Goal: Leave review/rating: Leave review/rating

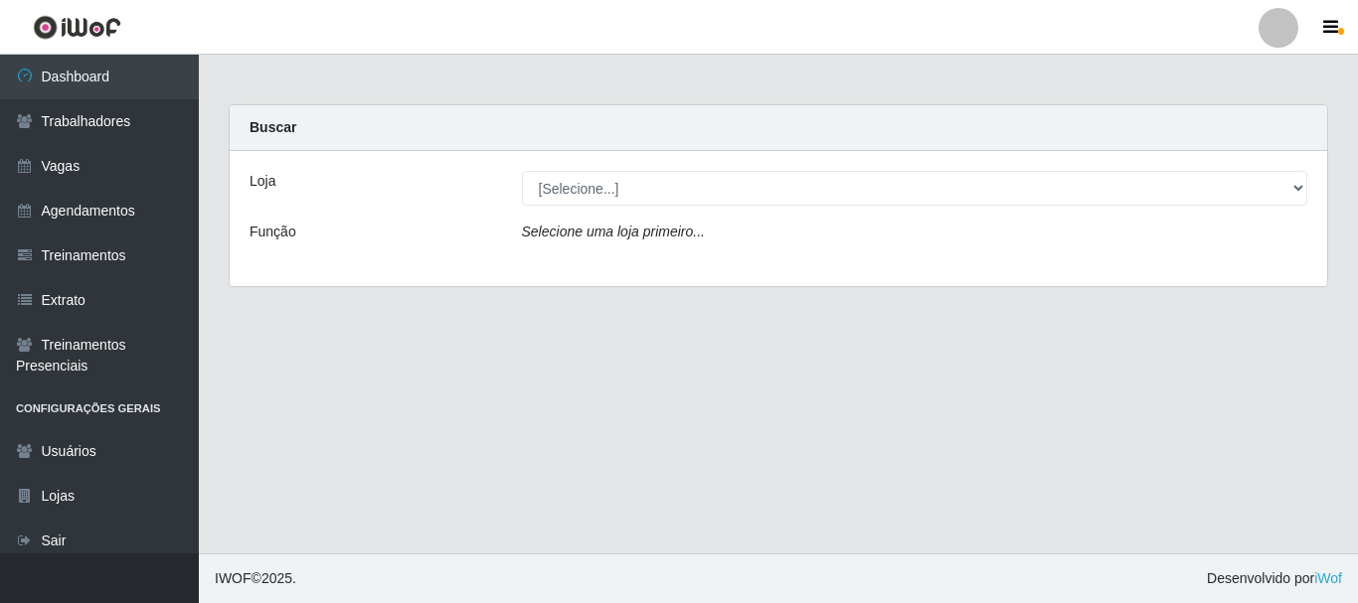
click at [565, 221] on div "Loja [Selecione...] O Cestão - Bayeux Função Selecione uma loja primeiro..." at bounding box center [778, 218] width 1097 height 135
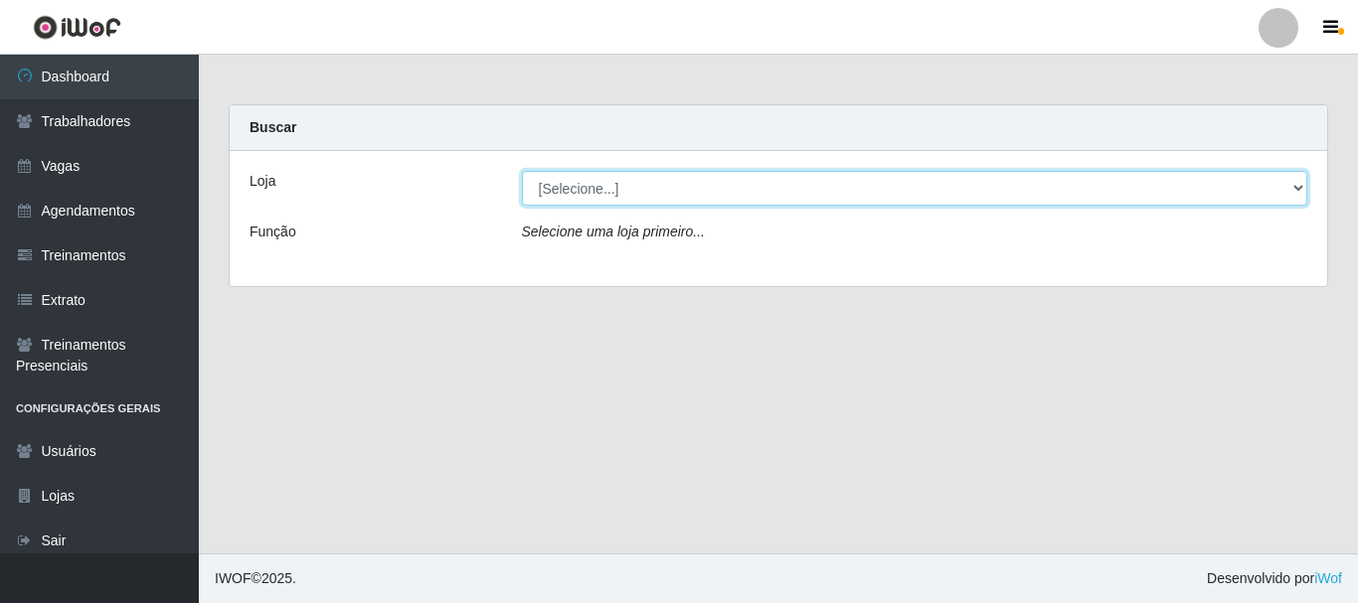
click at [579, 187] on select "[Selecione...] O Cestão - [GEOGRAPHIC_DATA]" at bounding box center [915, 188] width 786 height 35
select select "238"
click at [522, 171] on select "[Selecione...] O Cestão - [GEOGRAPHIC_DATA]" at bounding box center [915, 188] width 786 height 35
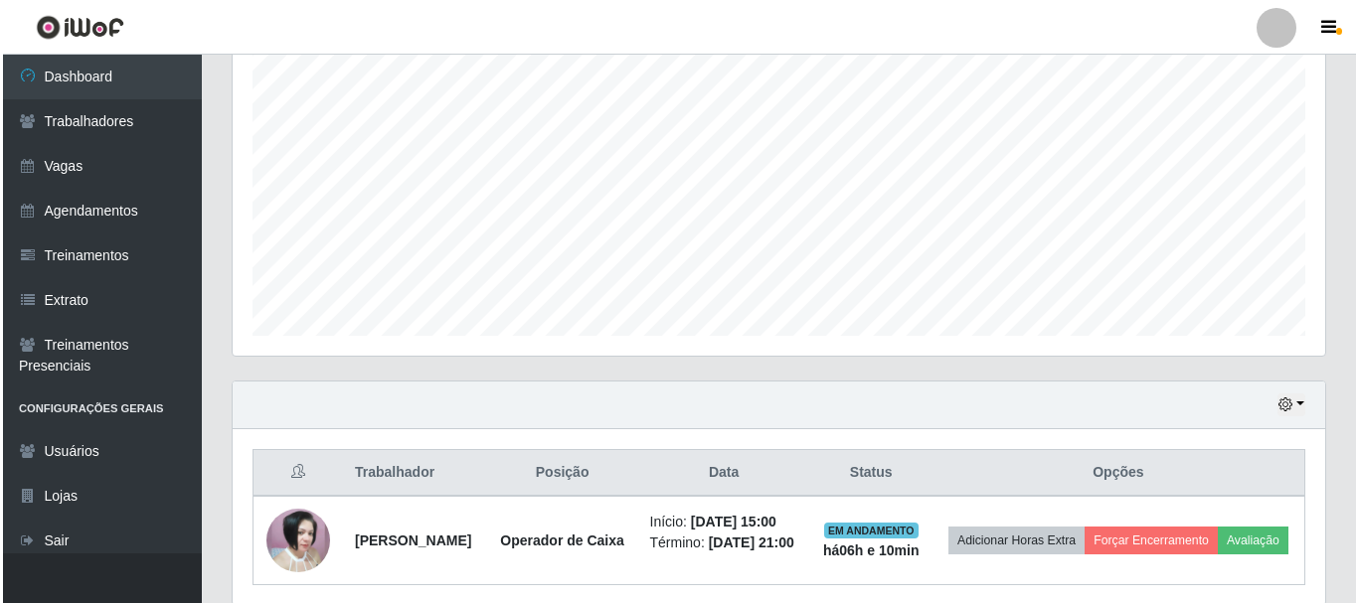
scroll to position [466, 0]
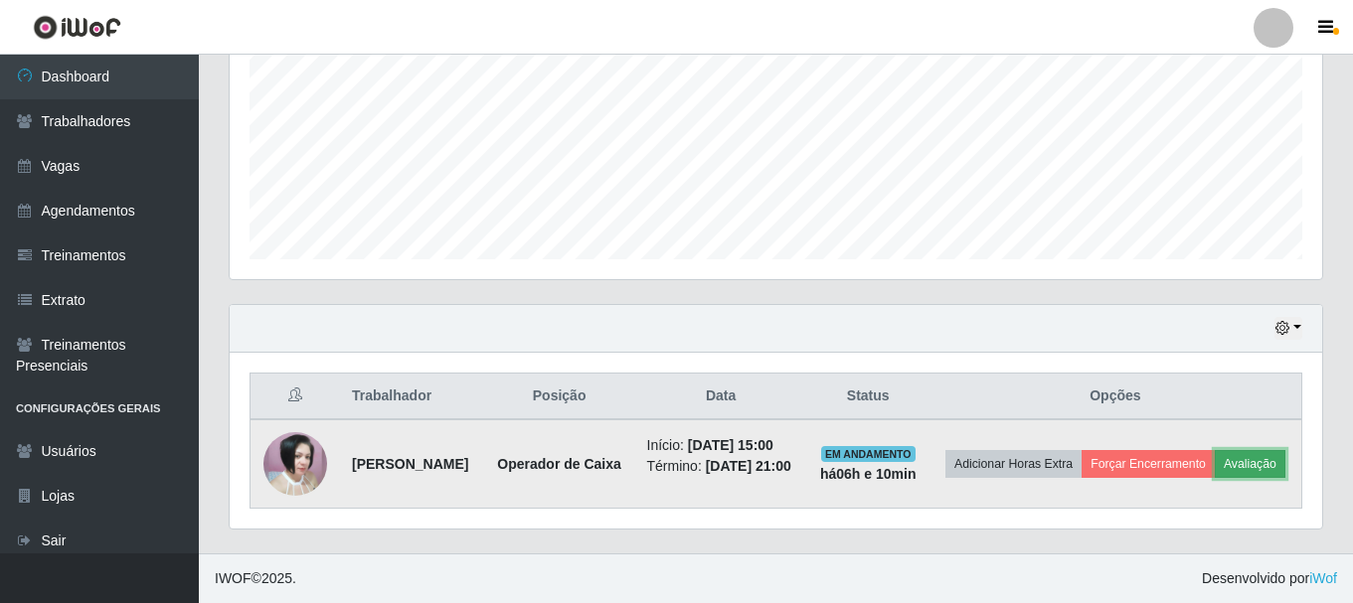
click at [1214, 468] on button "Avaliação" at bounding box center [1249, 464] width 71 height 28
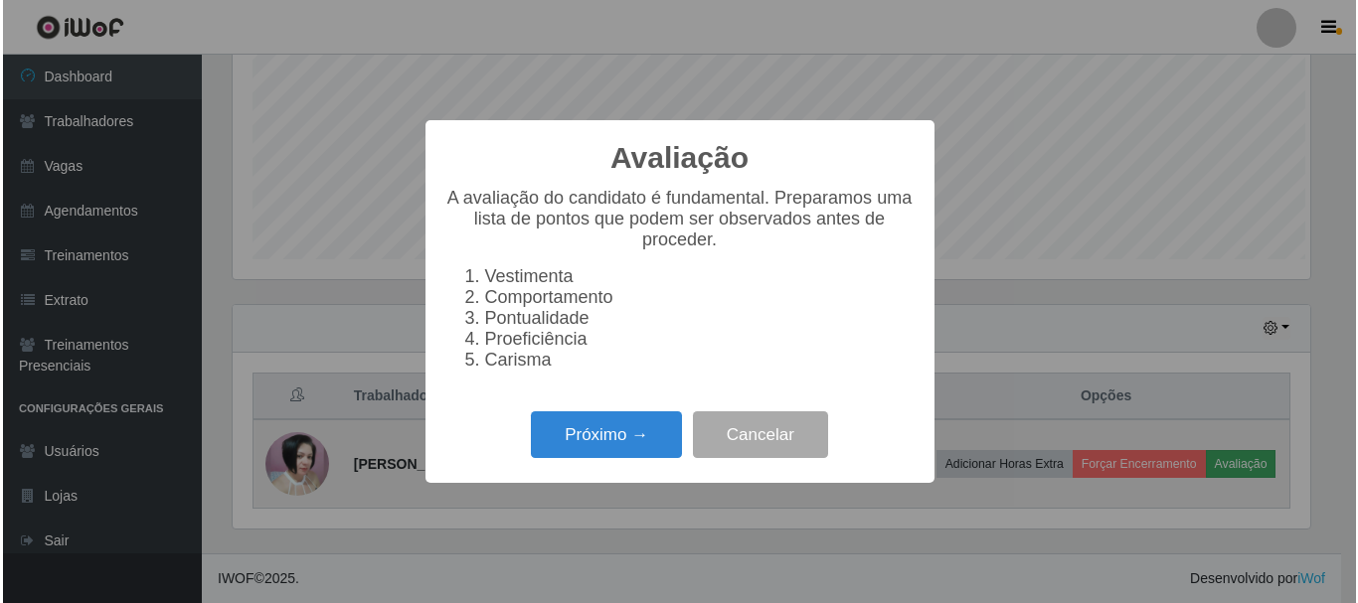
scroll to position [412, 1082]
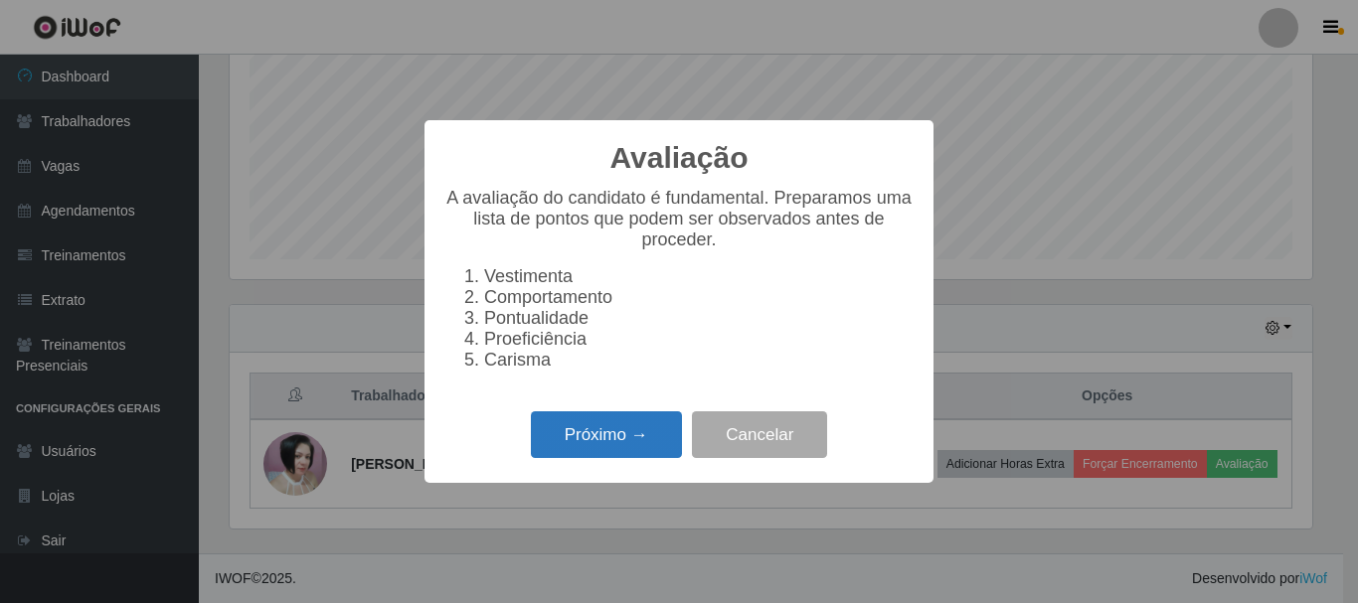
click at [584, 454] on button "Próximo →" at bounding box center [606, 434] width 151 height 47
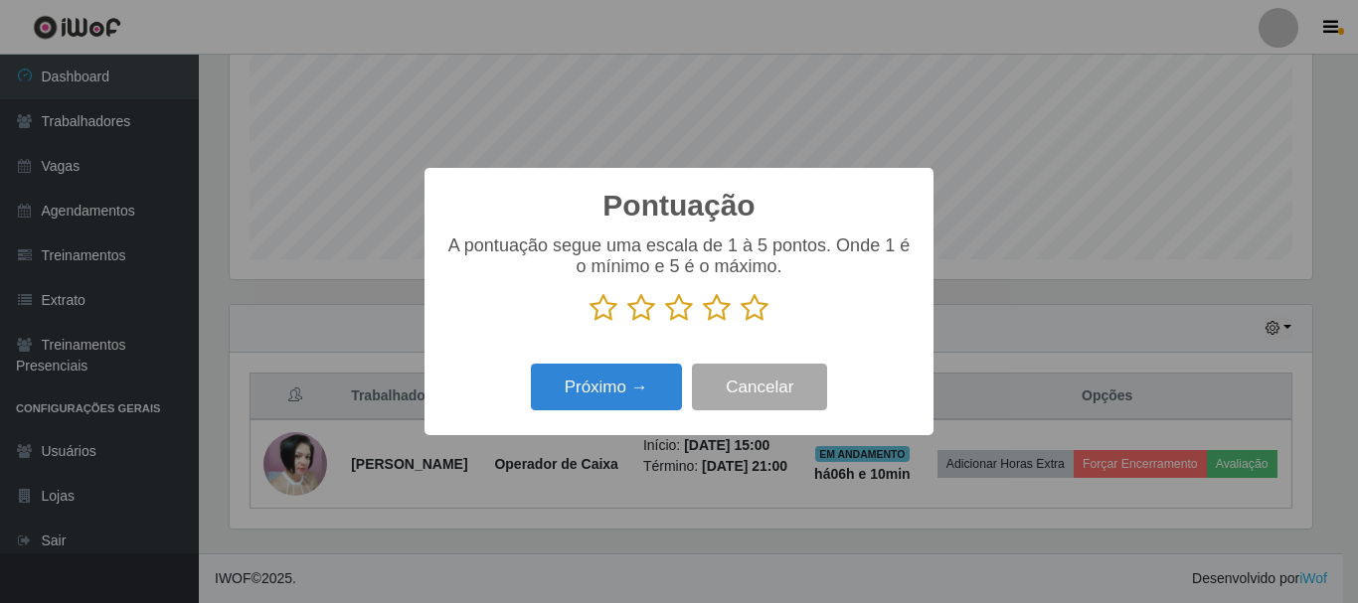
click at [752, 320] on icon at bounding box center [754, 308] width 28 height 30
click at [740, 323] on input "radio" at bounding box center [740, 323] width 0 height 0
click at [753, 309] on icon at bounding box center [754, 308] width 28 height 30
click at [740, 323] on input "radio" at bounding box center [740, 323] width 0 height 0
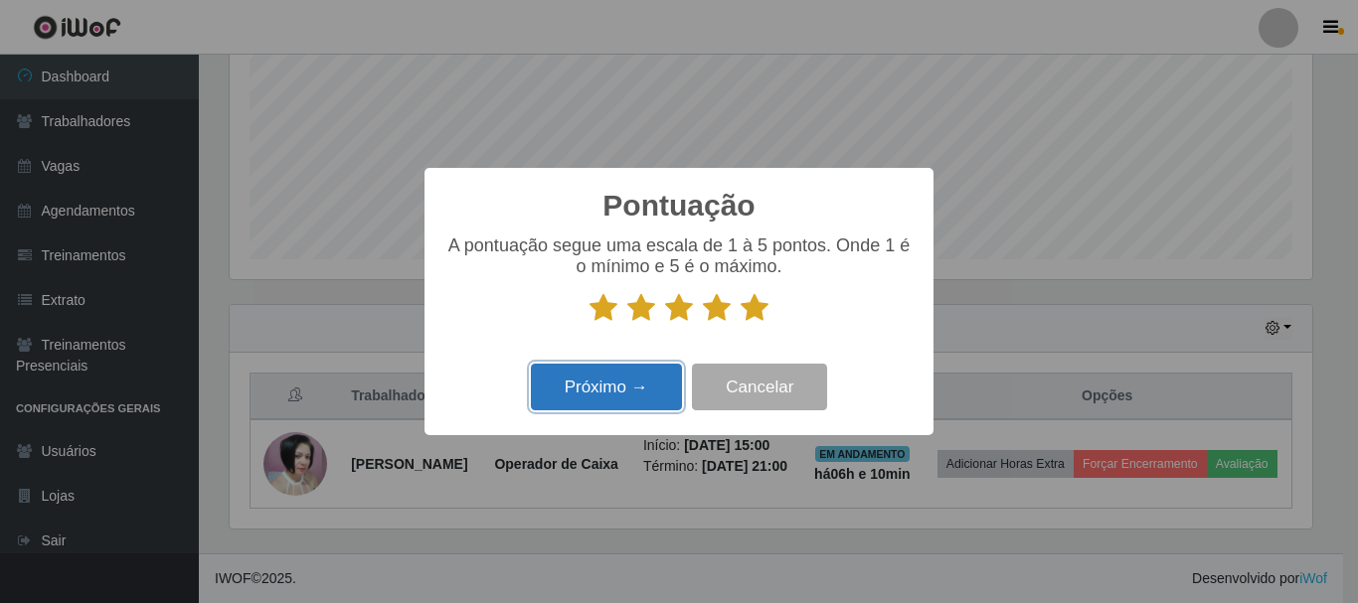
click at [624, 381] on button "Próximo →" at bounding box center [606, 387] width 151 height 47
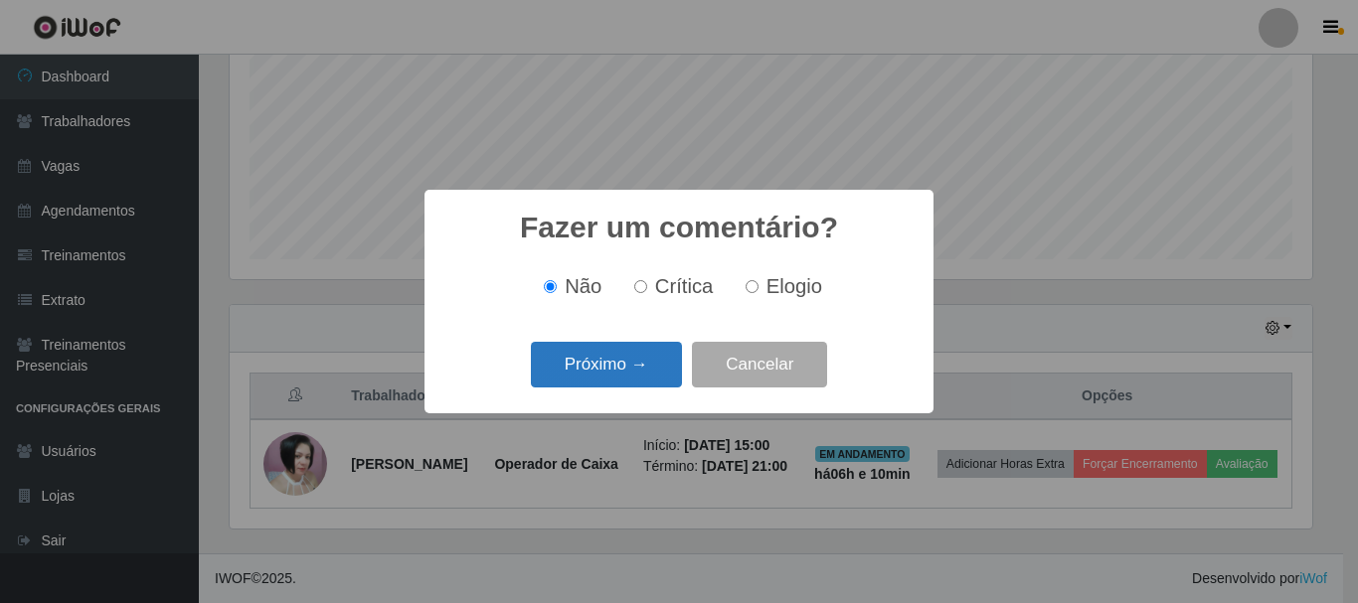
click at [624, 380] on button "Próximo →" at bounding box center [606, 365] width 151 height 47
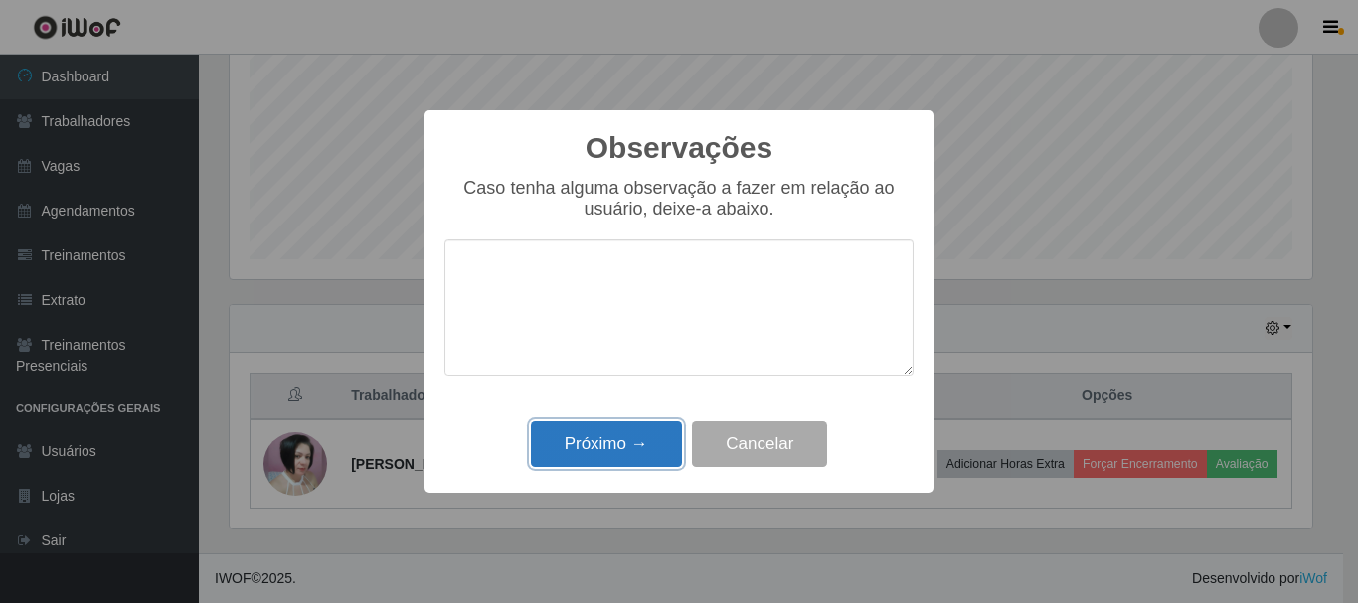
click at [602, 464] on button "Próximo →" at bounding box center [606, 444] width 151 height 47
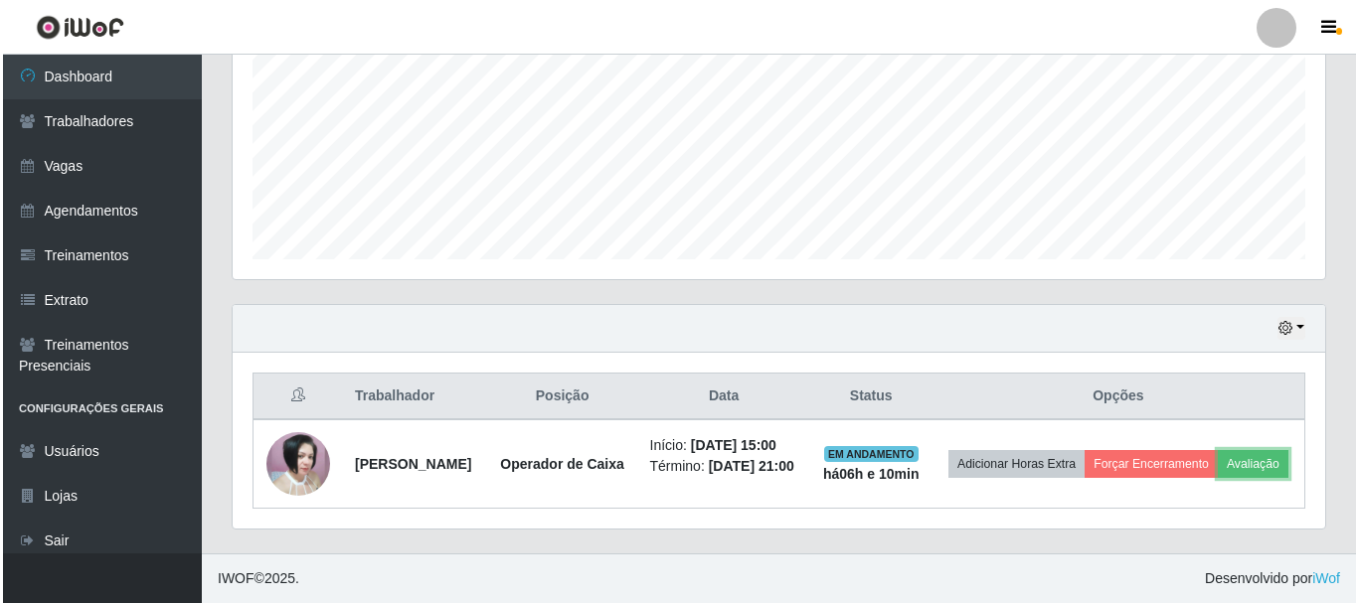
scroll to position [412, 1092]
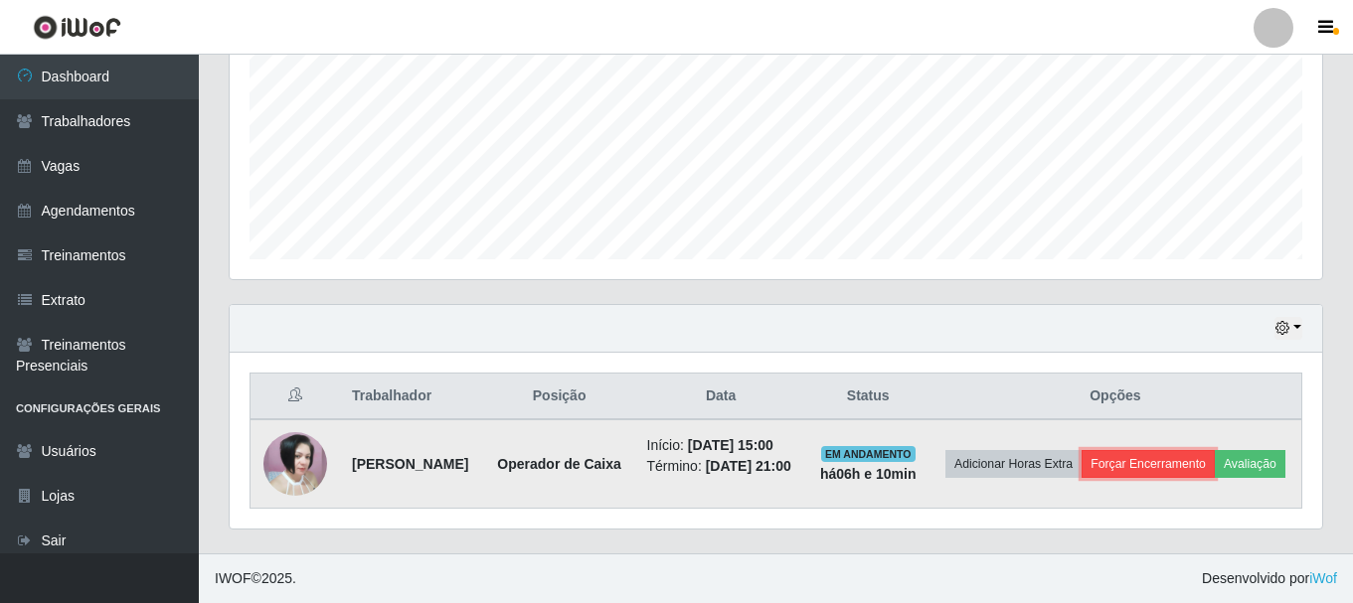
click at [1206, 450] on button "Forçar Encerramento" at bounding box center [1147, 464] width 133 height 28
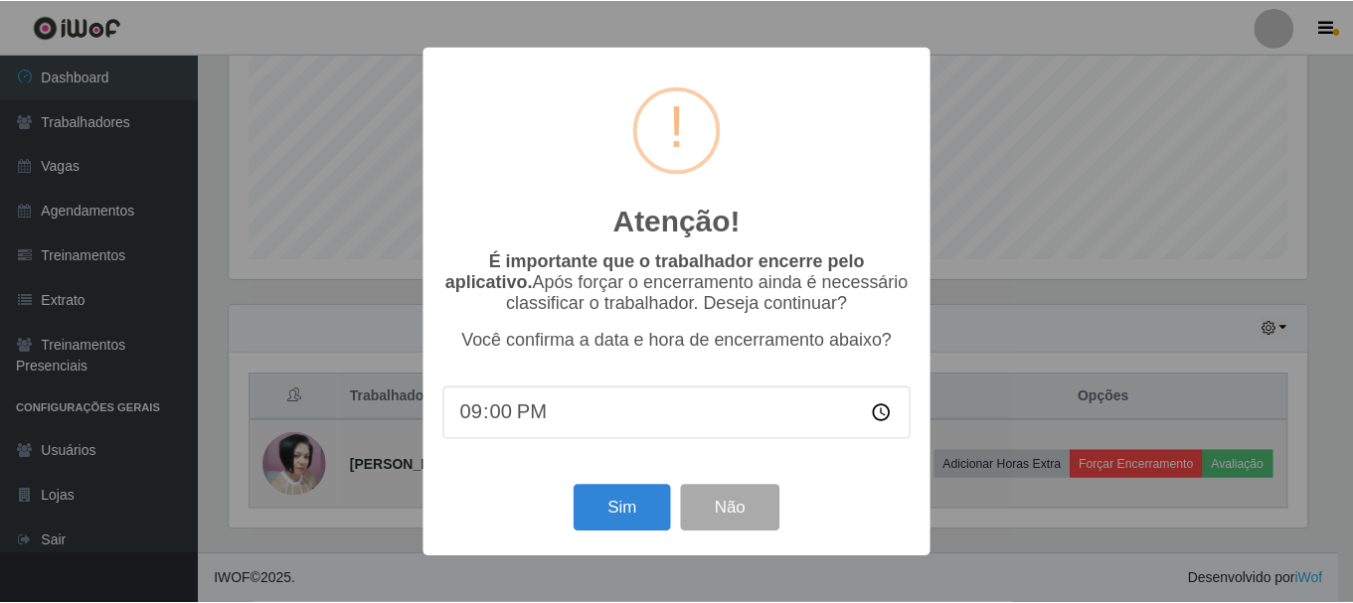
scroll to position [412, 1082]
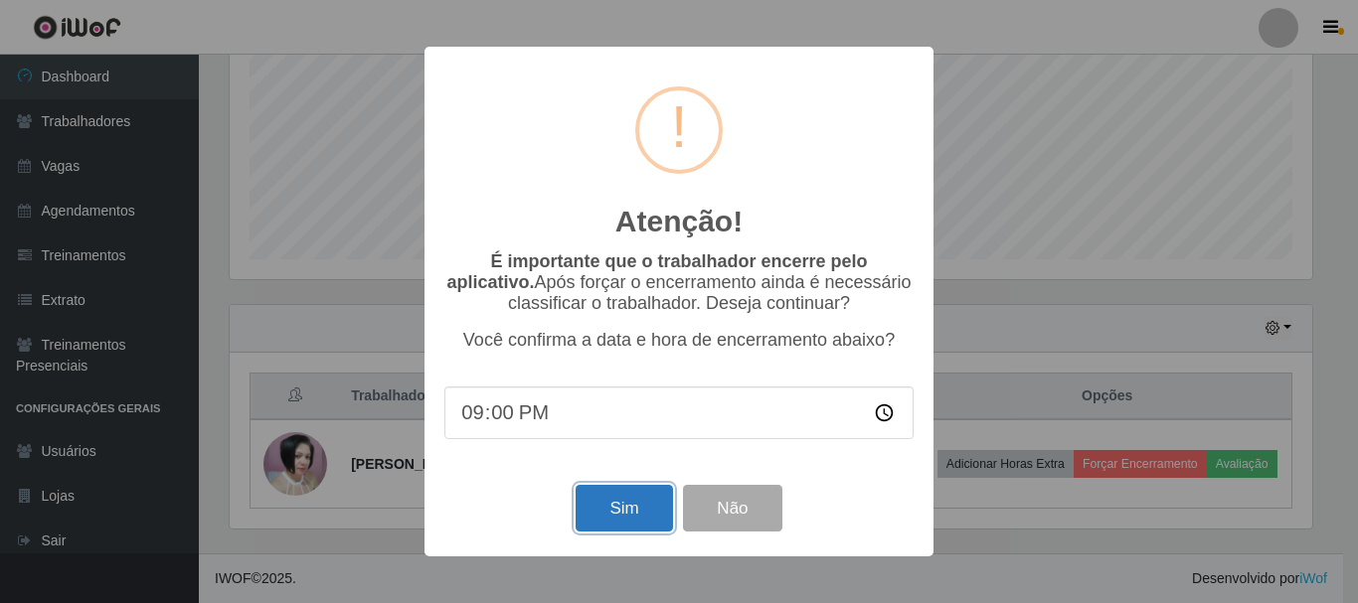
click at [614, 505] on button "Sim" at bounding box center [623, 508] width 96 height 47
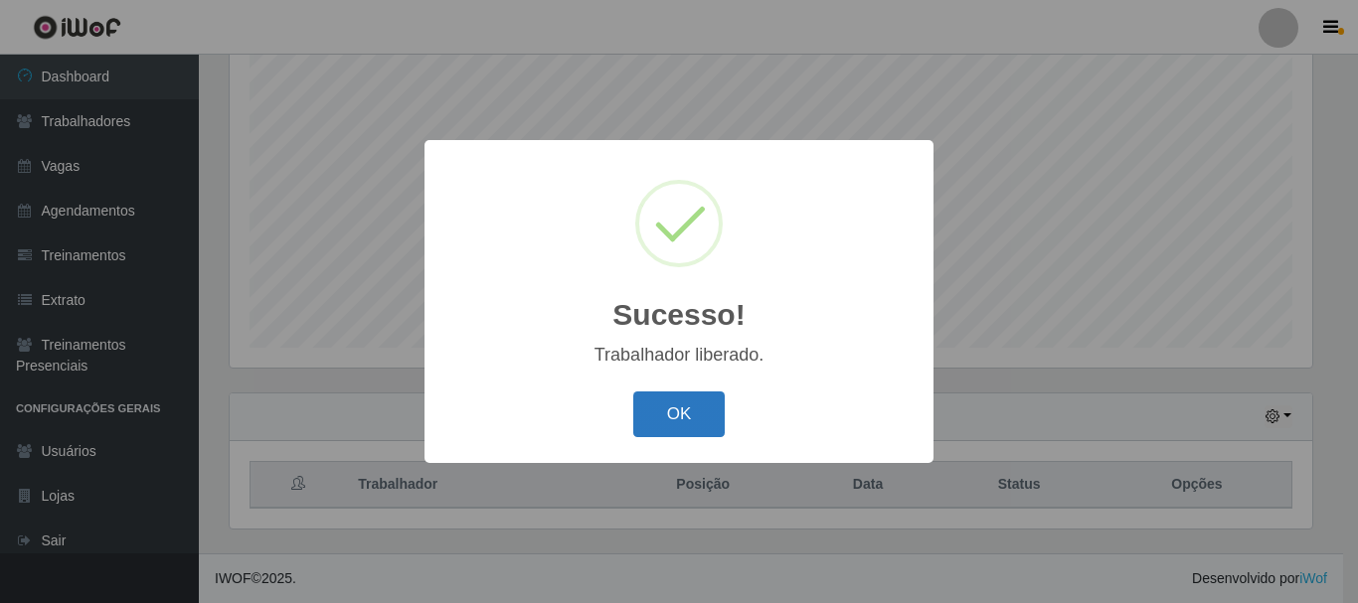
click at [675, 406] on button "OK" at bounding box center [679, 415] width 92 height 47
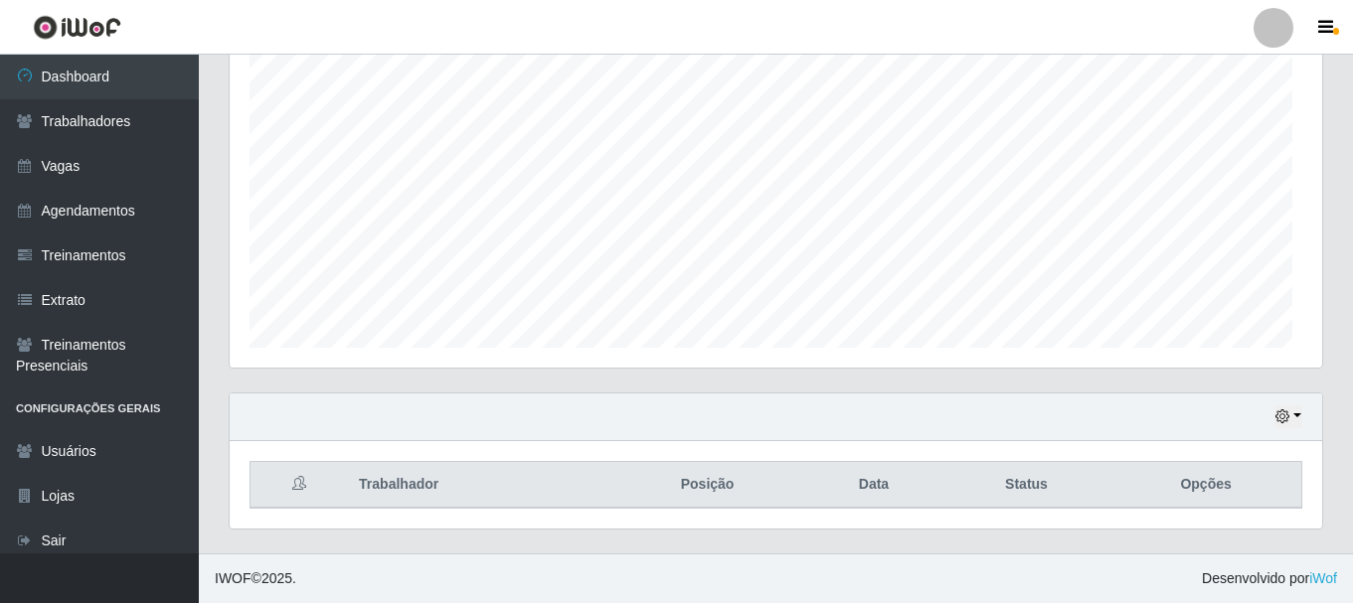
scroll to position [412, 1092]
